Goal: Navigation & Orientation: Go to known website

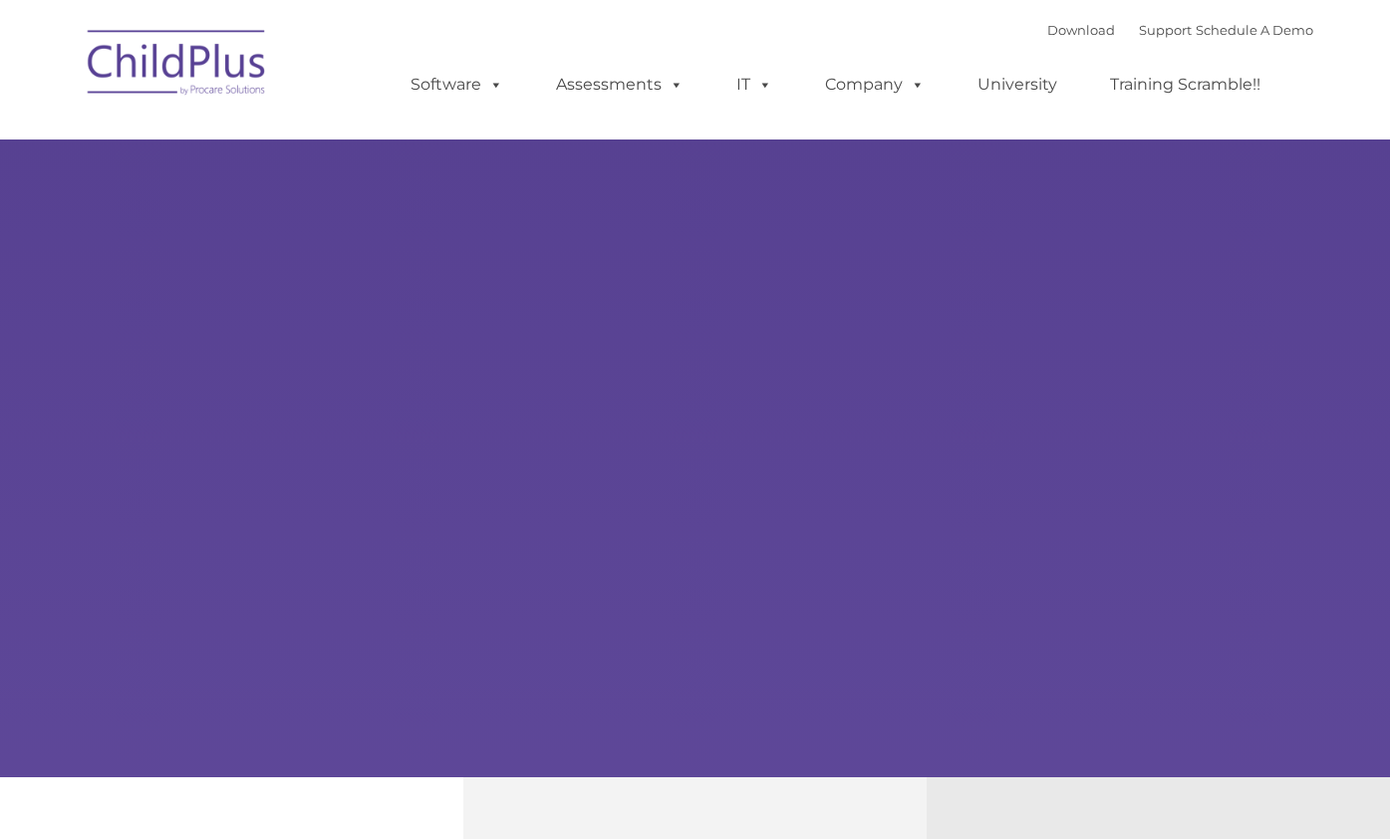
select select "MEDIUM"
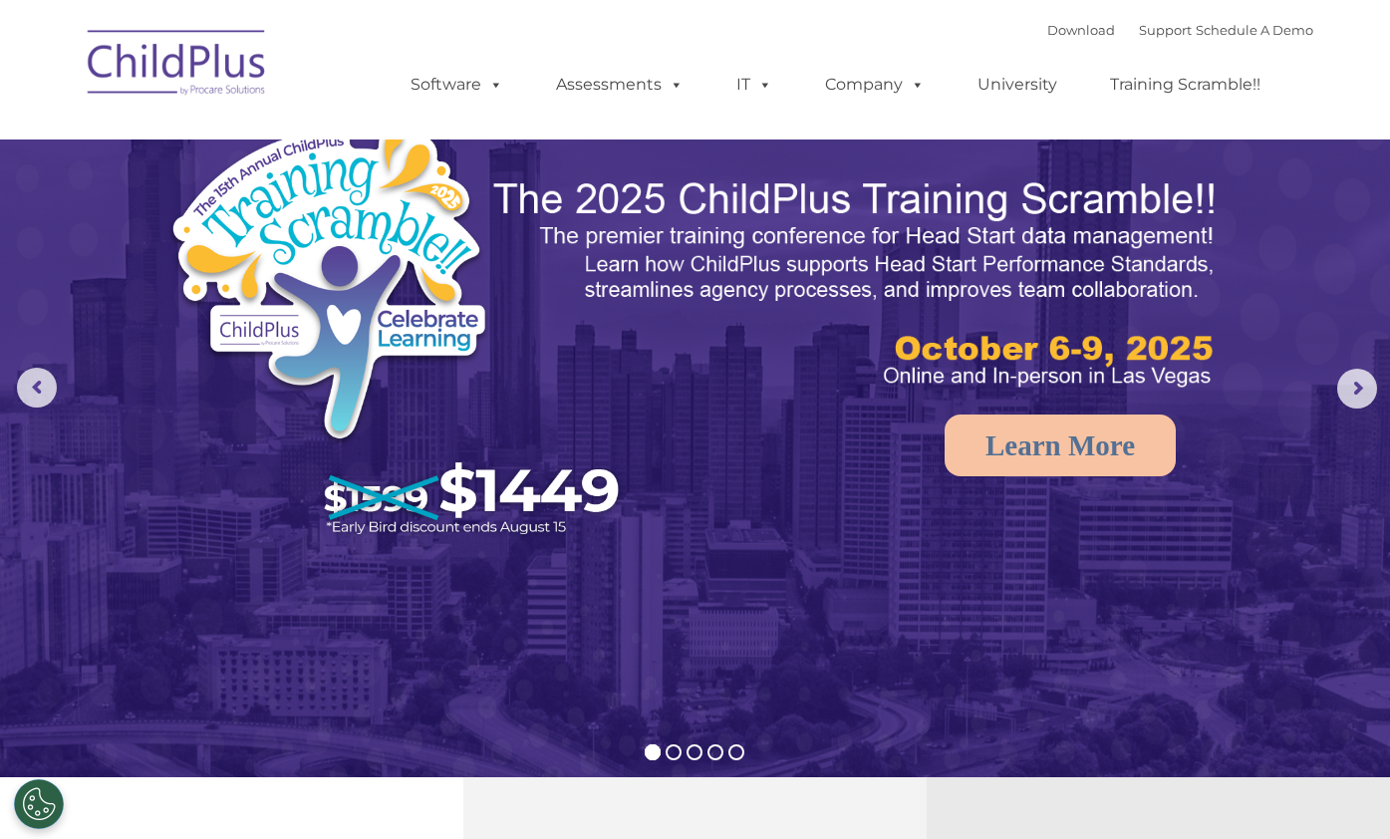
click at [179, 44] on img at bounding box center [177, 66] width 199 height 100
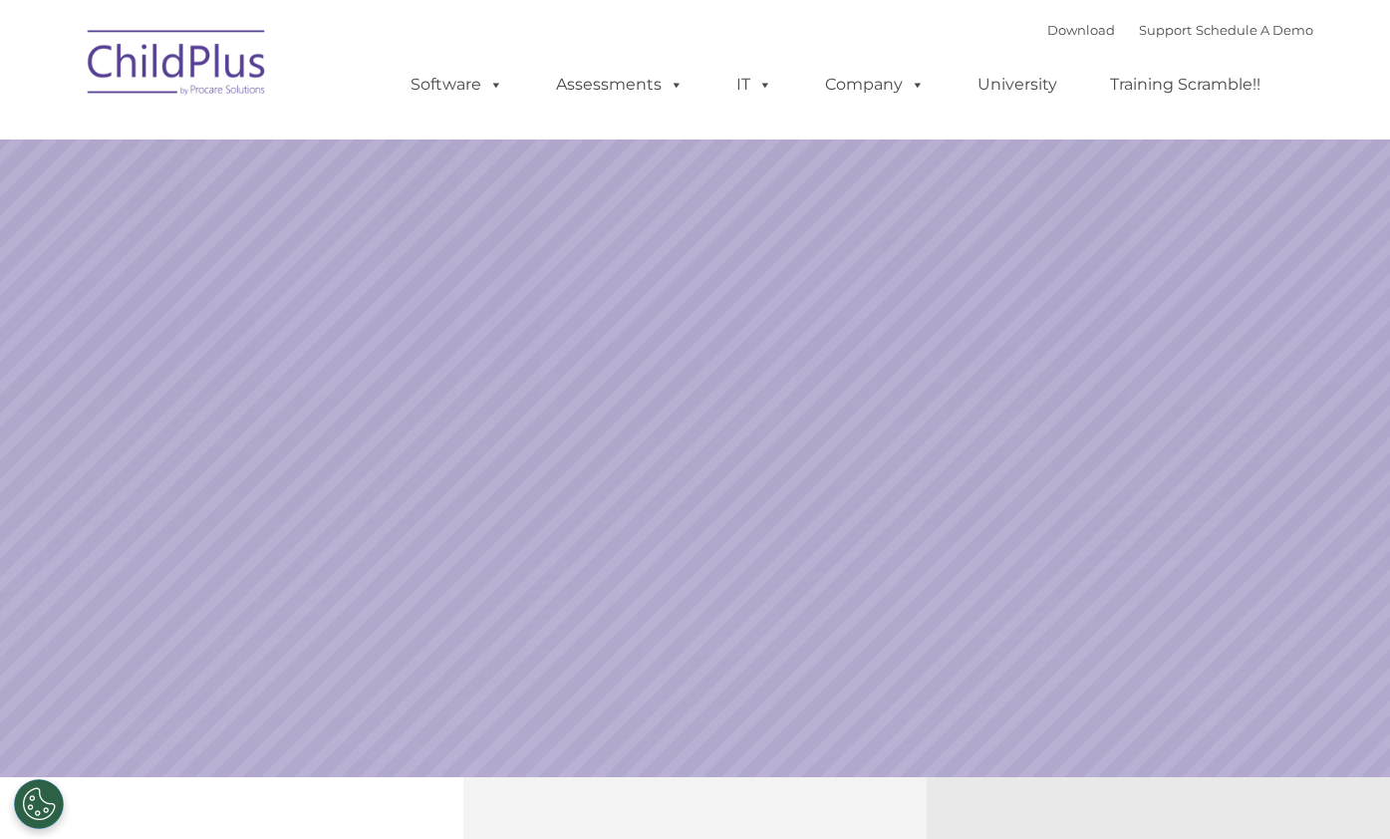
select select "MEDIUM"
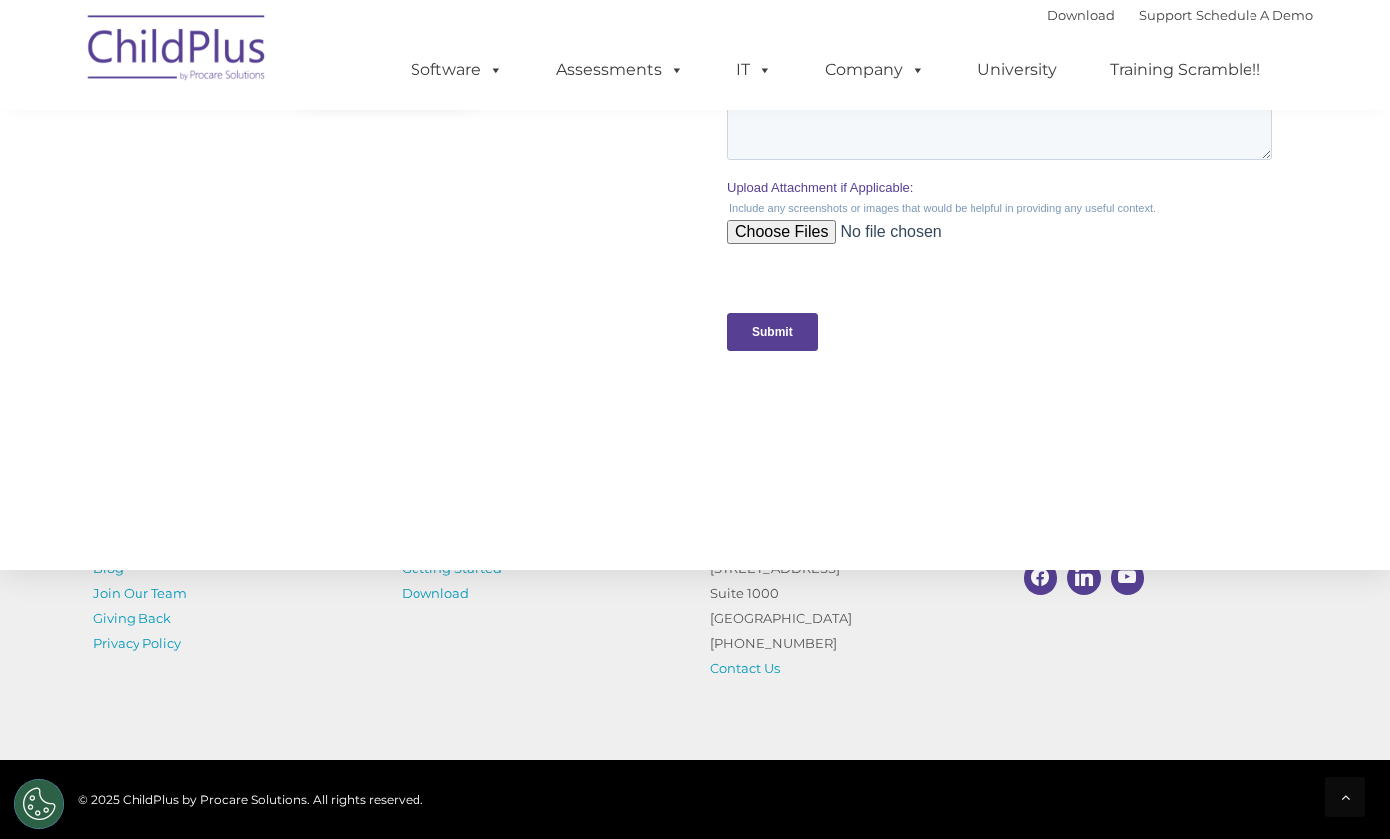
scroll to position [1969, 0]
